Goal: Task Accomplishment & Management: Manage account settings

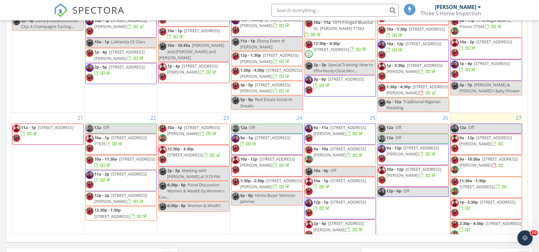
scroll to position [137, 0]
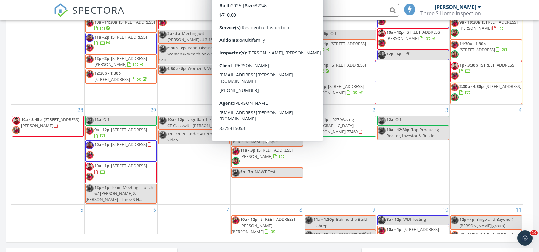
click at [245, 156] on span "11a - 3p 4605 Siegel St A/B, Houston 77009" at bounding box center [266, 156] width 71 height 19
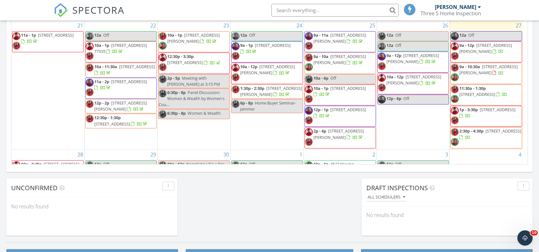
scroll to position [137, 0]
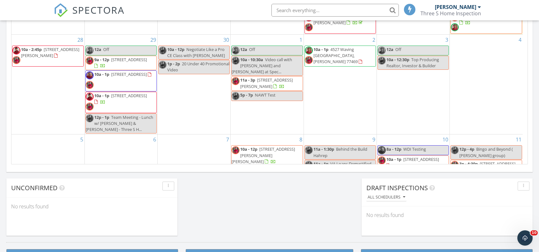
click at [251, 78] on span "11a - 3p" at bounding box center [247, 80] width 15 height 6
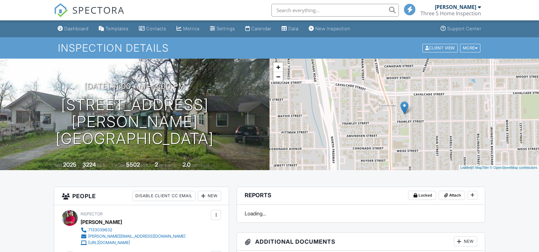
click at [74, 24] on link "Dashboard" at bounding box center [73, 29] width 36 height 12
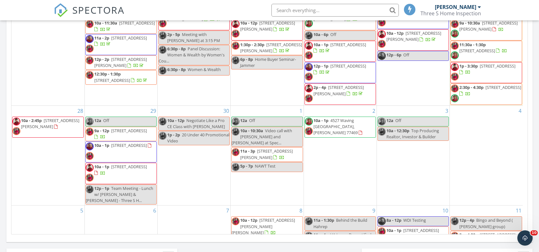
scroll to position [137, 0]
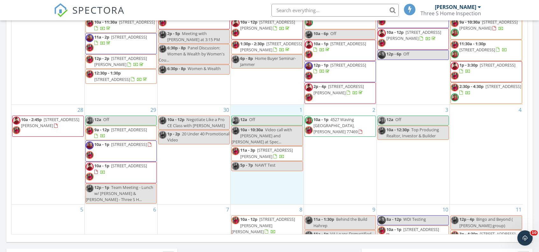
click at [259, 181] on div "1 12a Off 10a - 10:30a Video call with Brent Cannon and Lauren at Spec... 11a -…" at bounding box center [267, 155] width 73 height 100
click at [264, 153] on link "Inspection" at bounding box center [266, 153] width 33 height 10
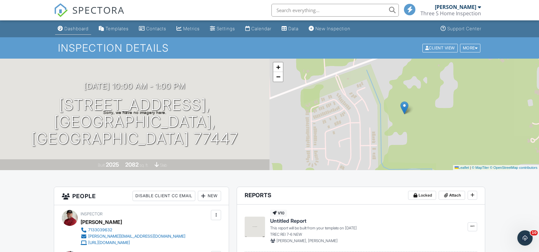
click at [75, 32] on link "Dashboard" at bounding box center [73, 29] width 36 height 12
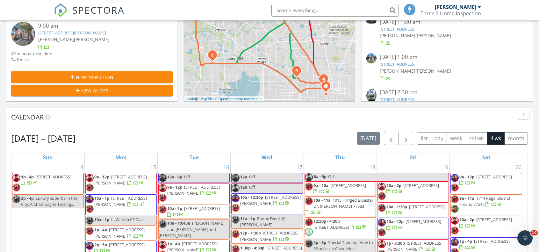
scroll to position [350, 0]
